Goal: Task Accomplishment & Management: Use online tool/utility

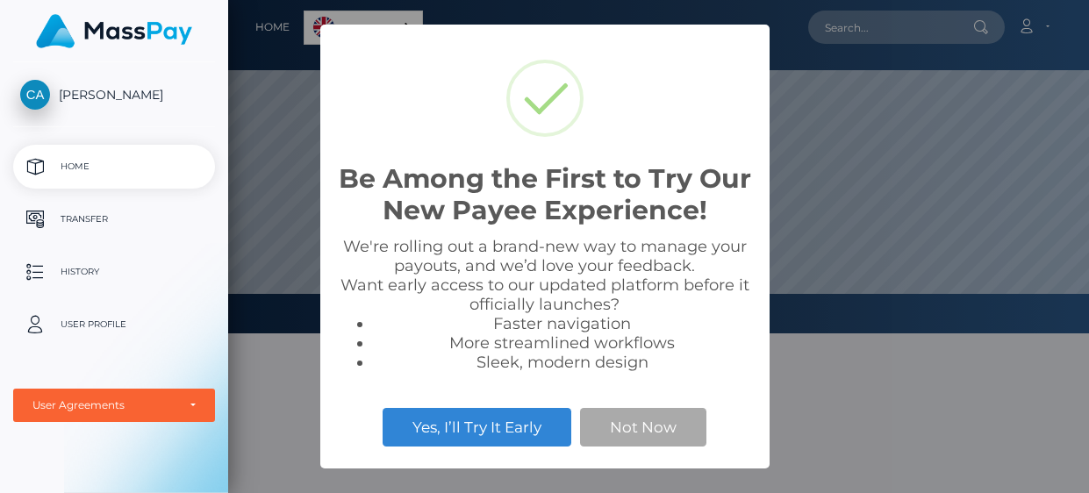
scroll to position [334, 861]
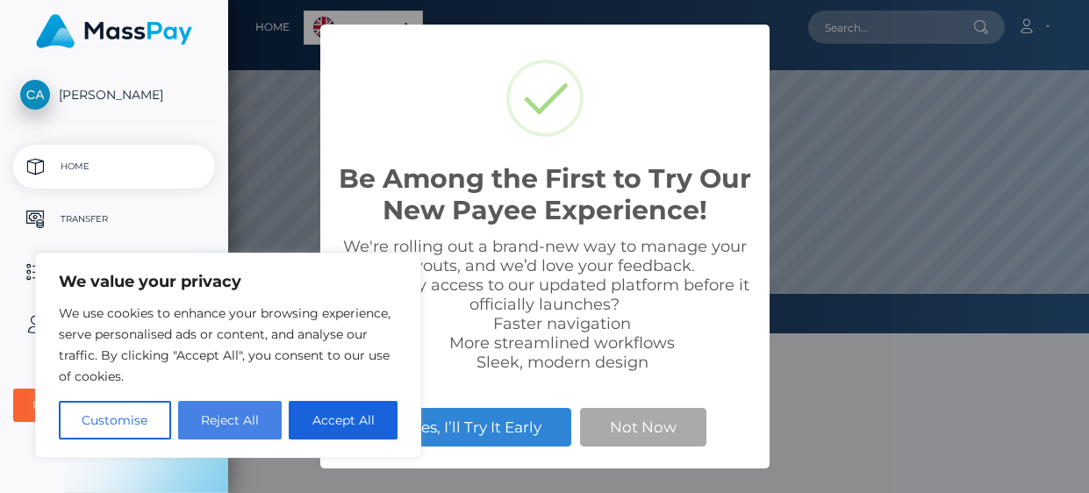
click at [200, 420] on button "Reject All" at bounding box center [230, 420] width 104 height 39
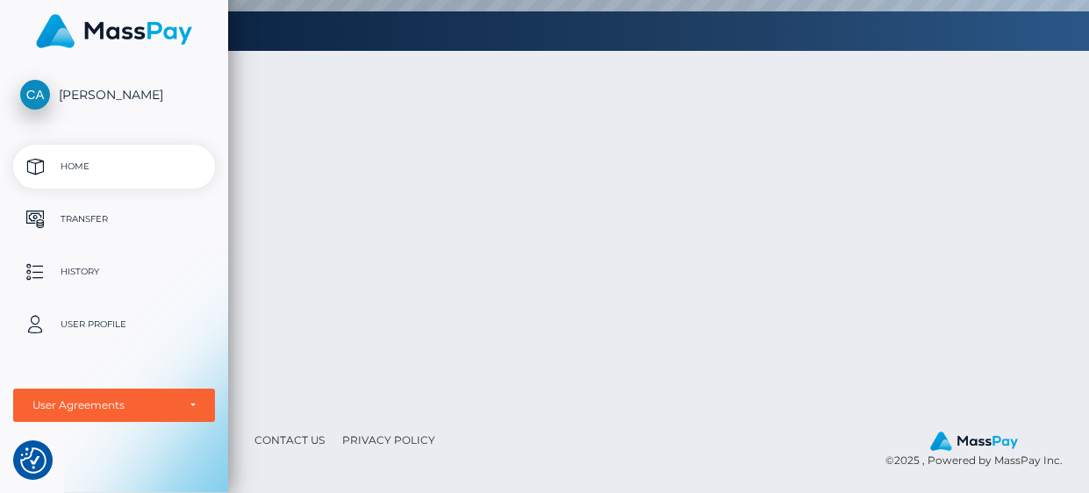
scroll to position [0, 0]
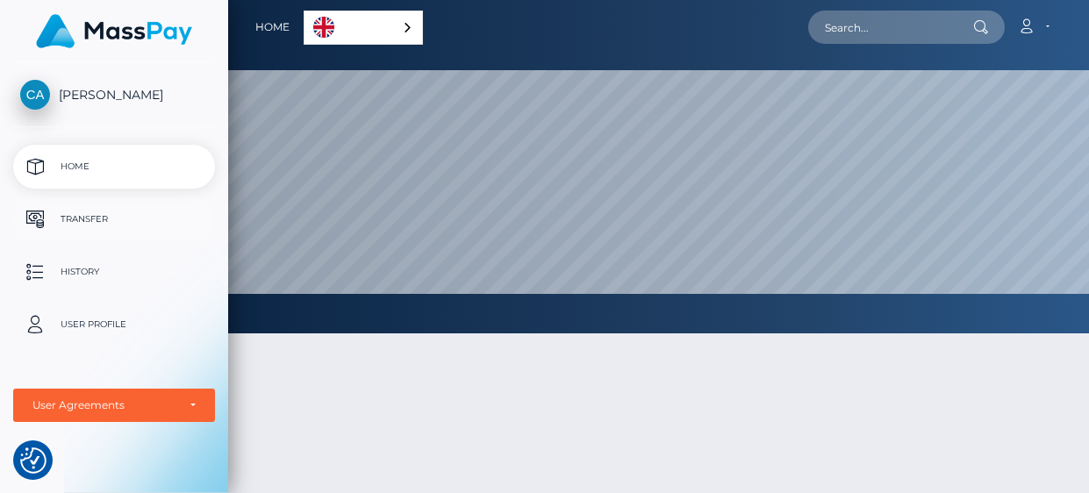
click at [108, 226] on p "Transfer" at bounding box center [114, 219] width 188 height 26
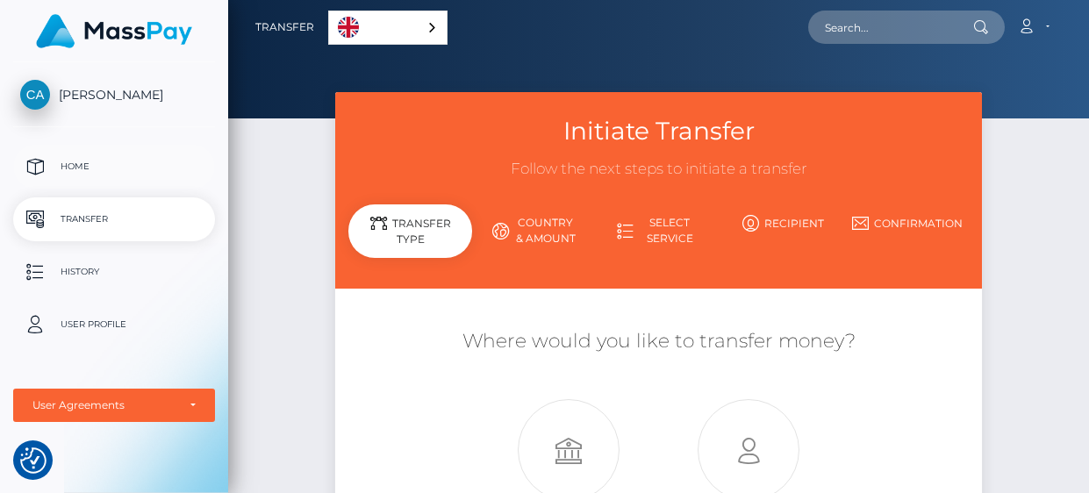
click at [77, 174] on p "Home" at bounding box center [114, 167] width 188 height 26
